Goal: Navigation & Orientation: Find specific page/section

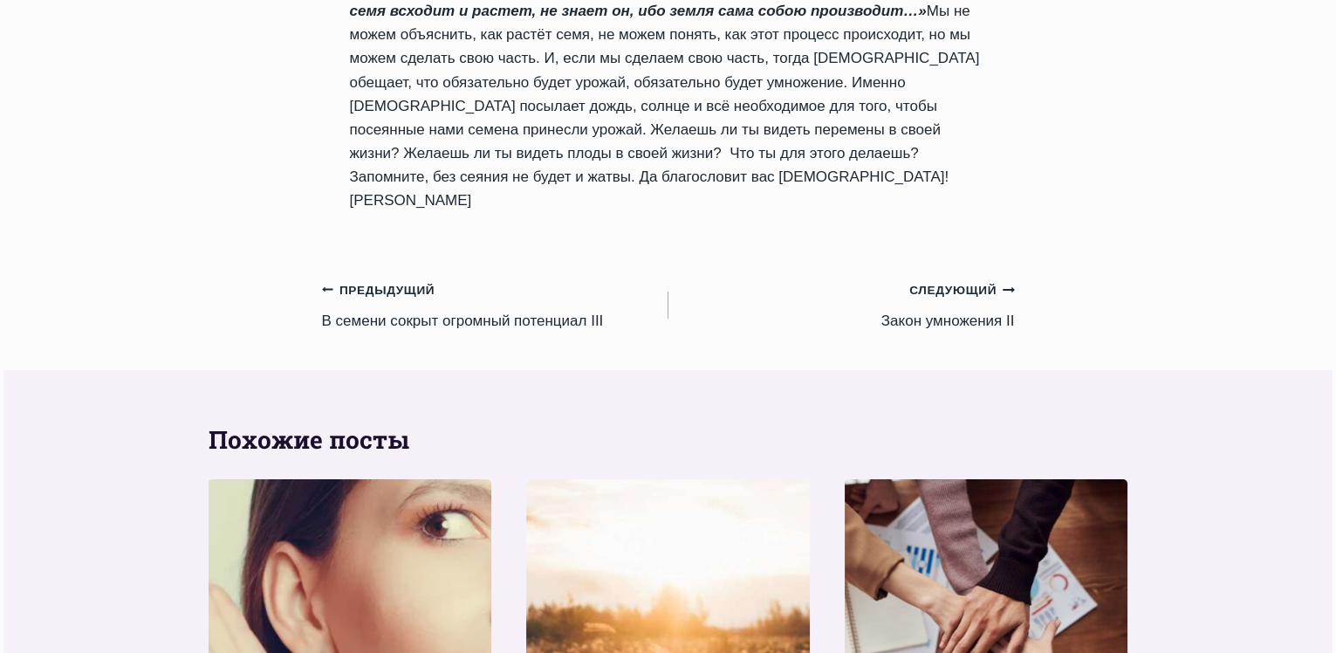
scroll to position [1484, 0]
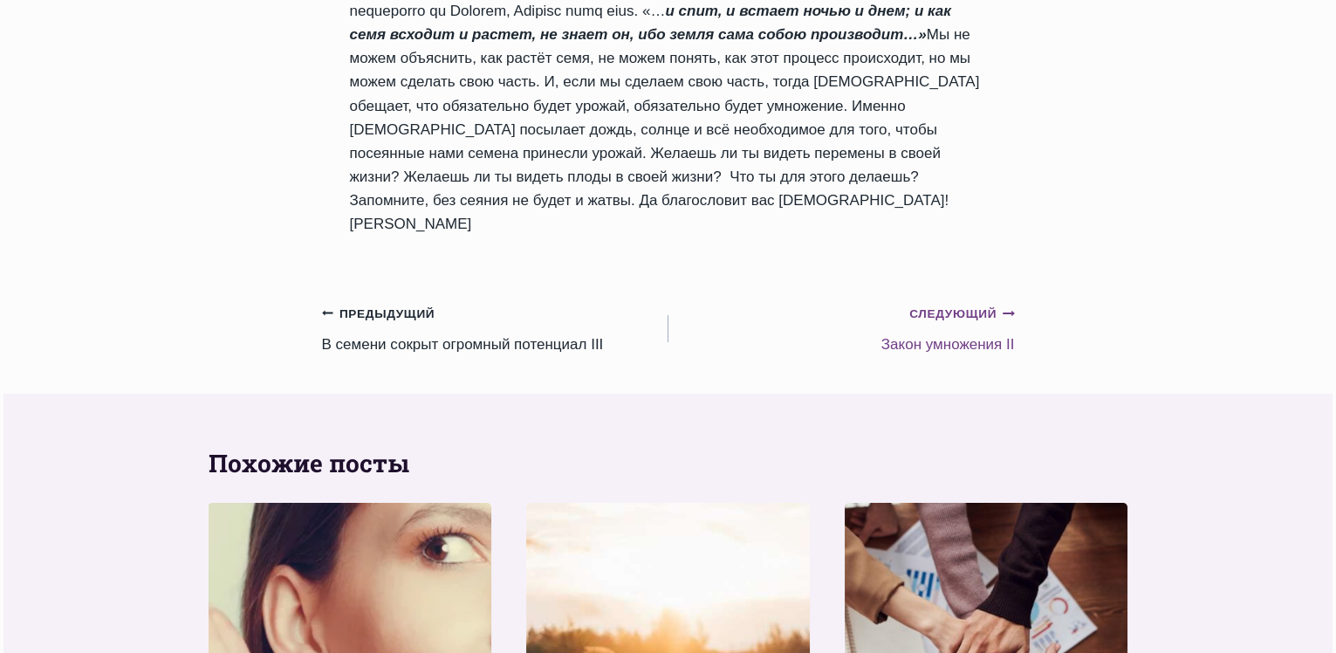
click at [953, 305] on small "Следующий Продолжить" at bounding box center [962, 314] width 105 height 19
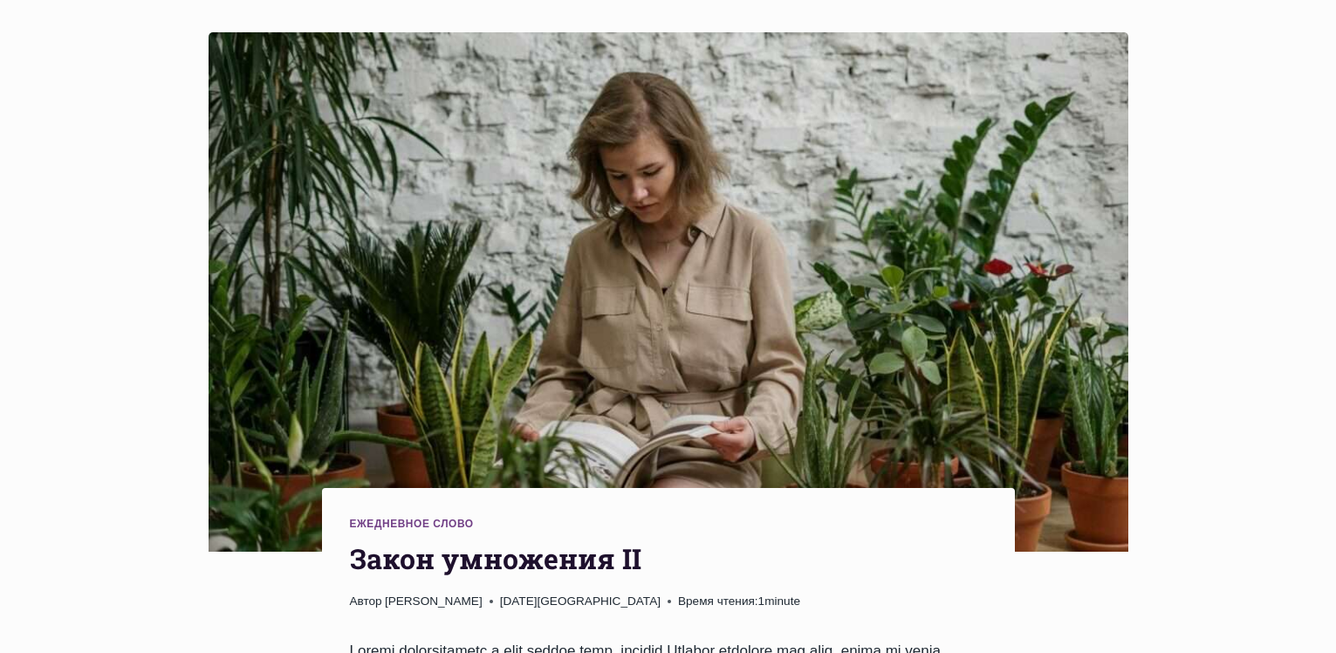
scroll to position [175, 0]
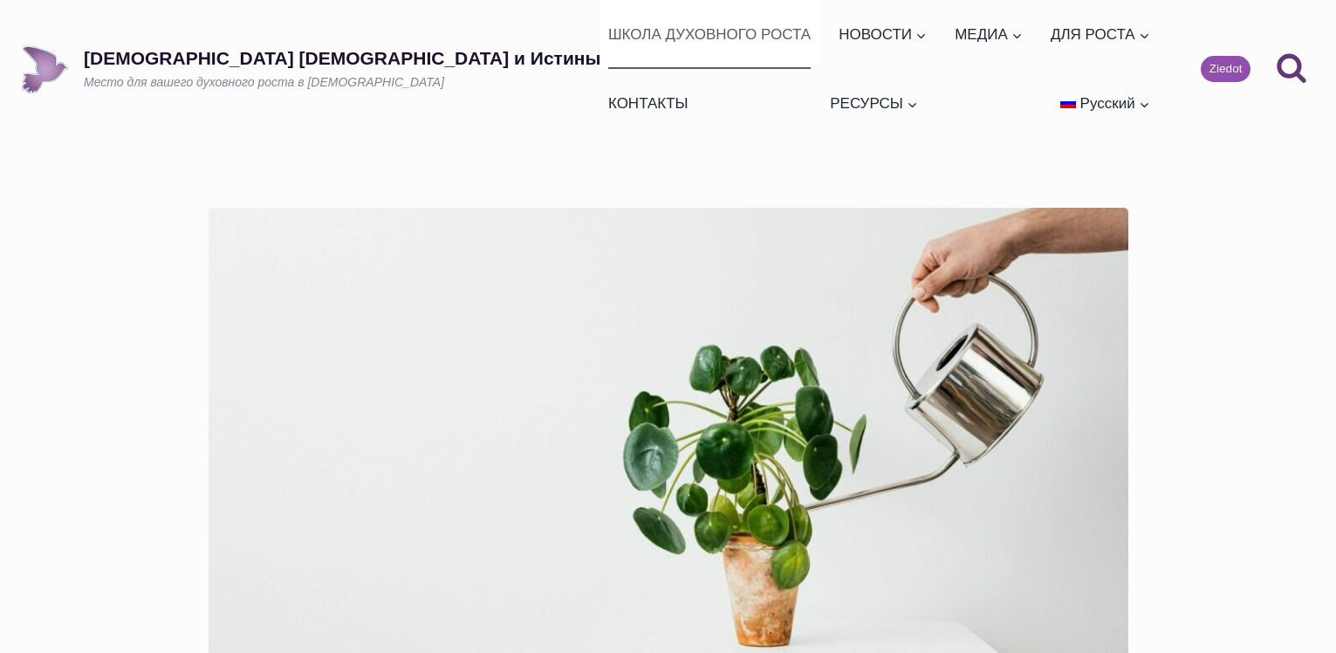
click at [601, 24] on link "ШКОЛА ДУХОВНОГО РОСТА" at bounding box center [709, 34] width 217 height 69
click at [1043, 88] on link "Семинары" at bounding box center [1130, 92] width 175 height 47
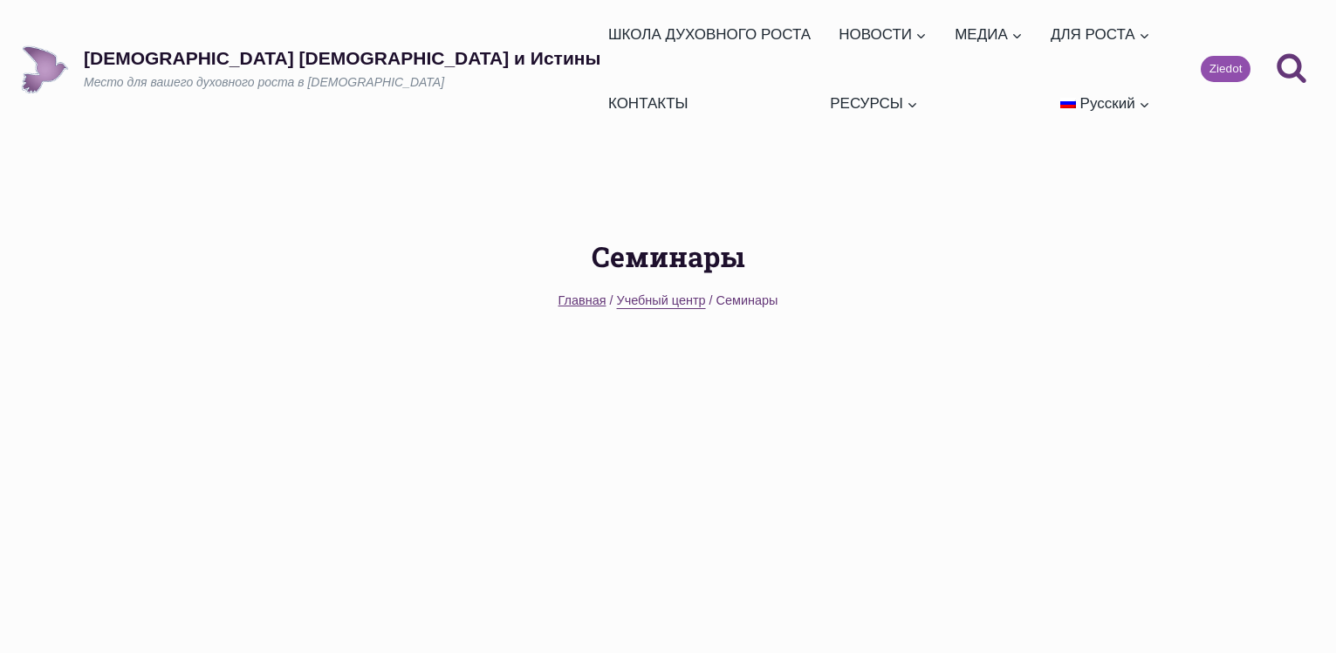
click at [661, 293] on span "Учебный центр" at bounding box center [661, 300] width 89 height 14
